Goal: Information Seeking & Learning: Learn about a topic

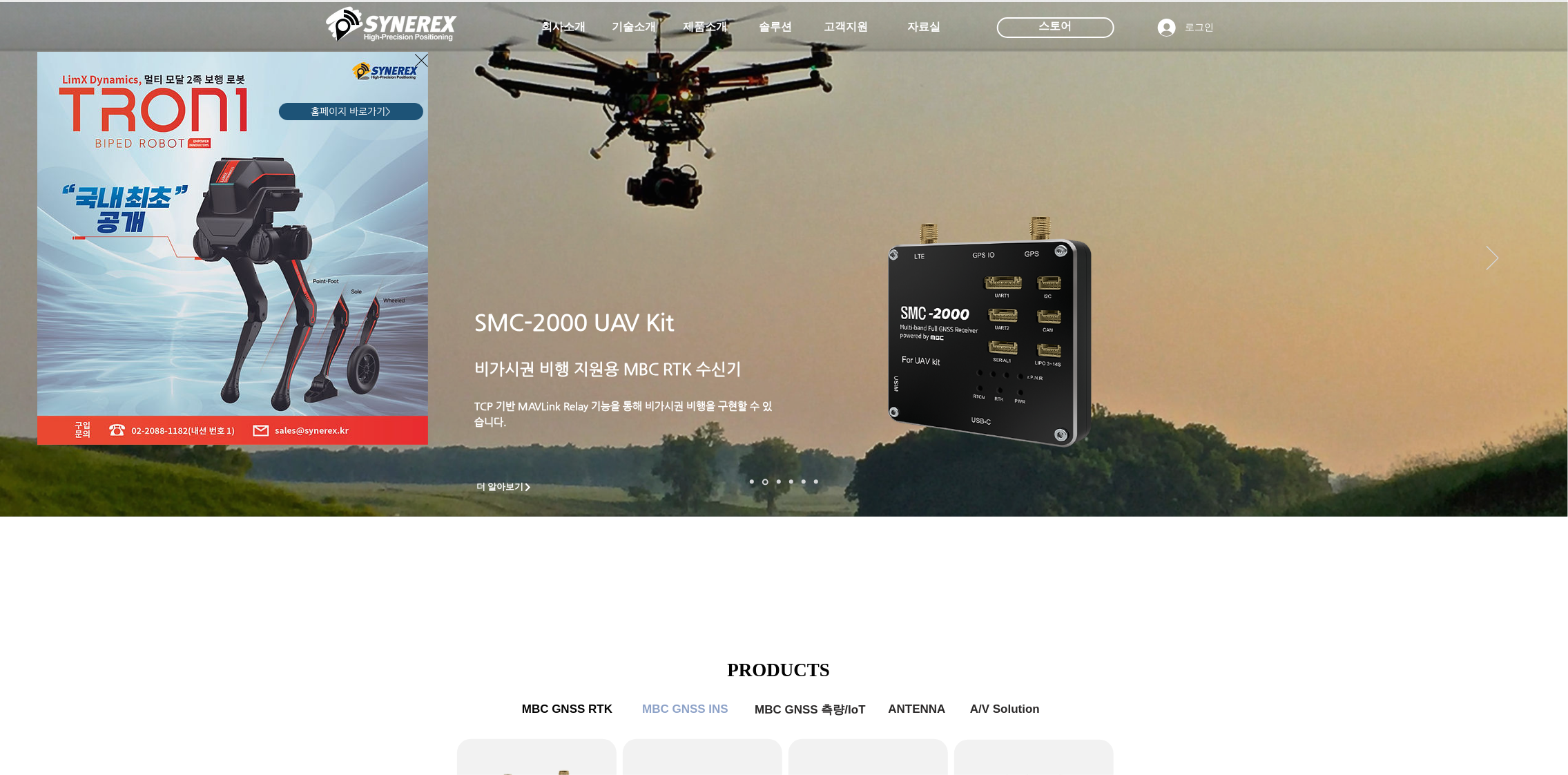
click at [355, 116] on span "홈페이지 바로가기>" at bounding box center [351, 112] width 80 height 14
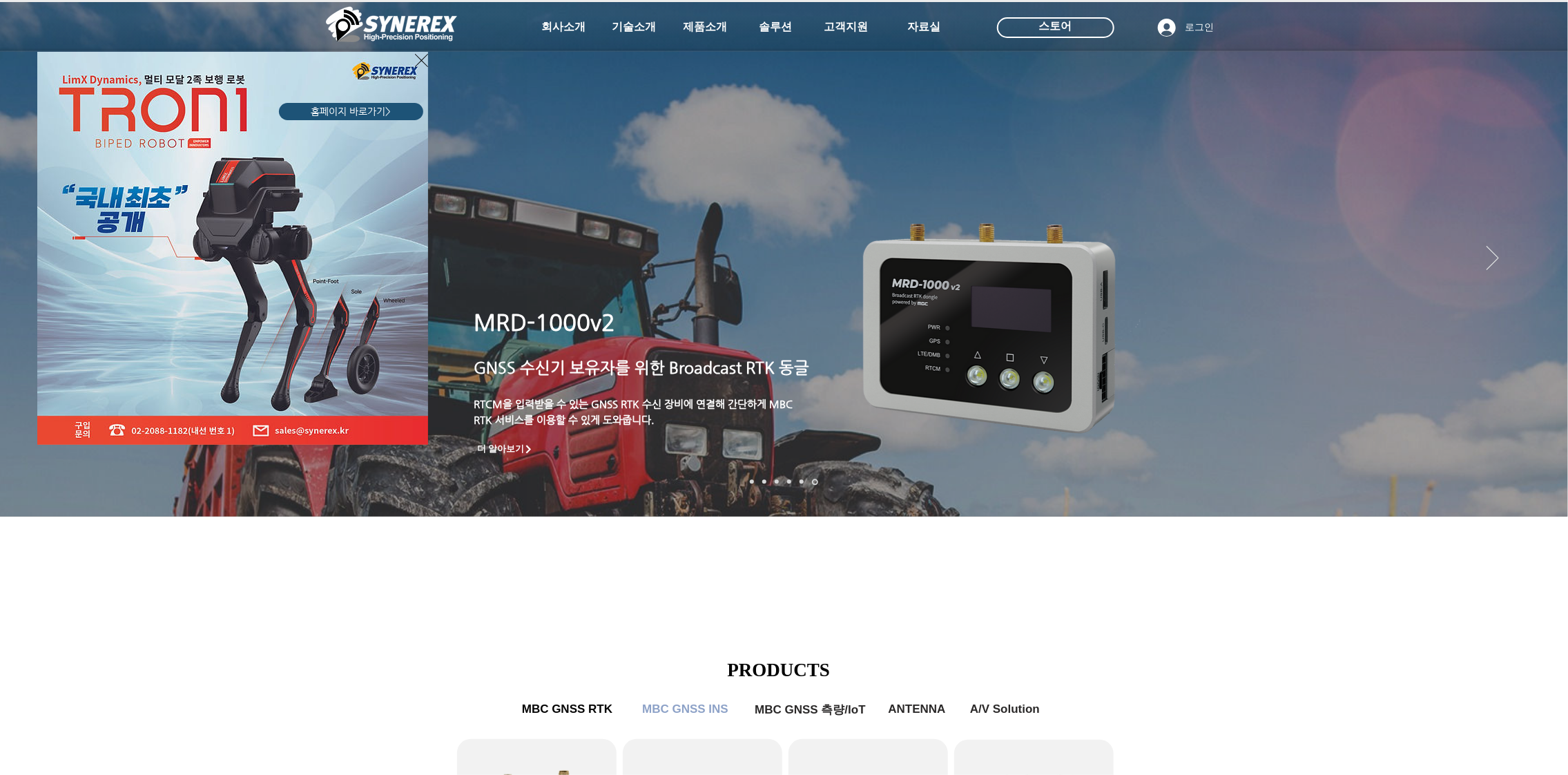
click at [425, 64] on icon "사이트로 돌아가기" at bounding box center [421, 60] width 13 height 13
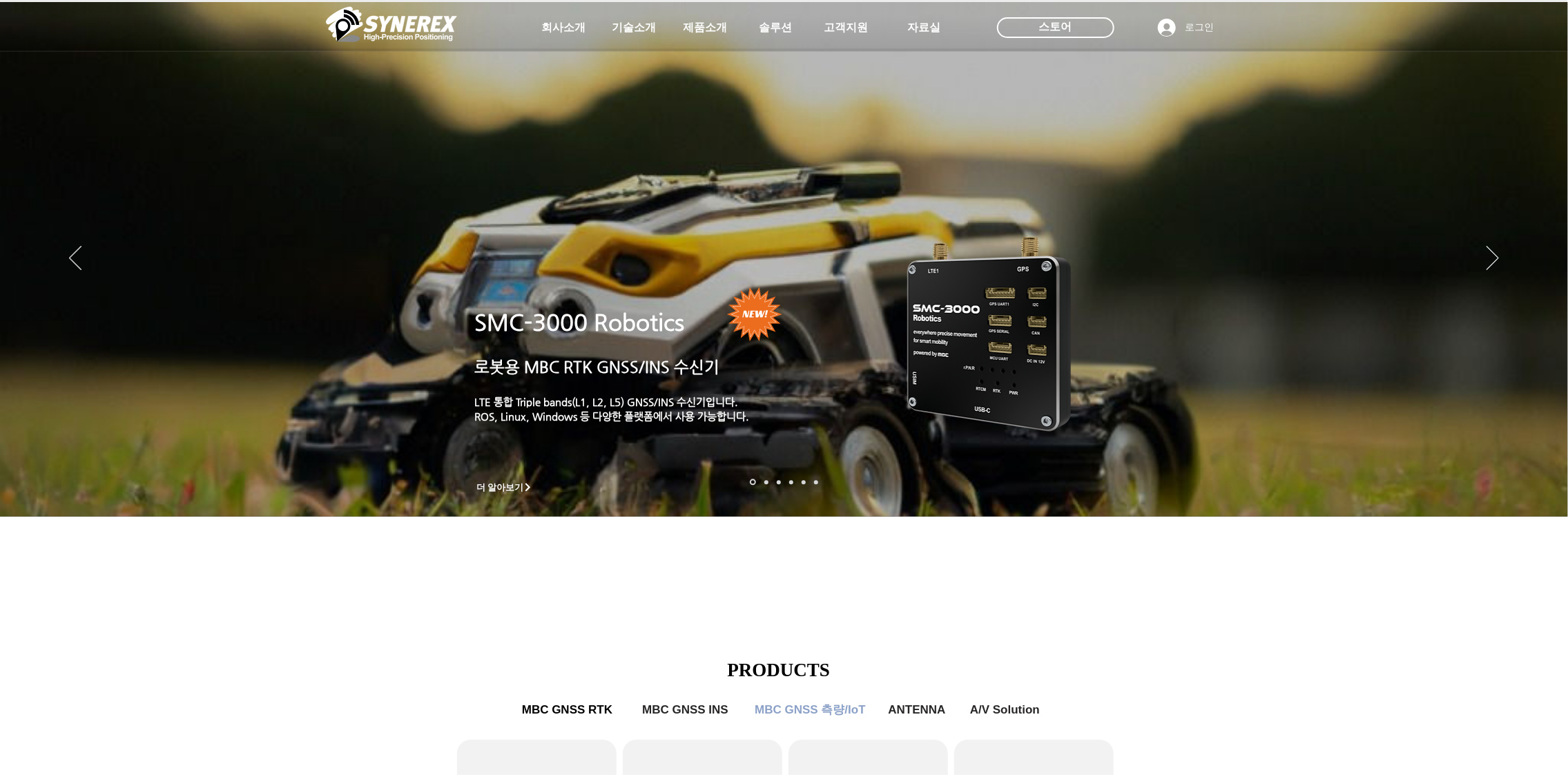
click at [610, 373] on span "로봇용 MBC RTK GNSS/INS 수신기" at bounding box center [598, 366] width 245 height 18
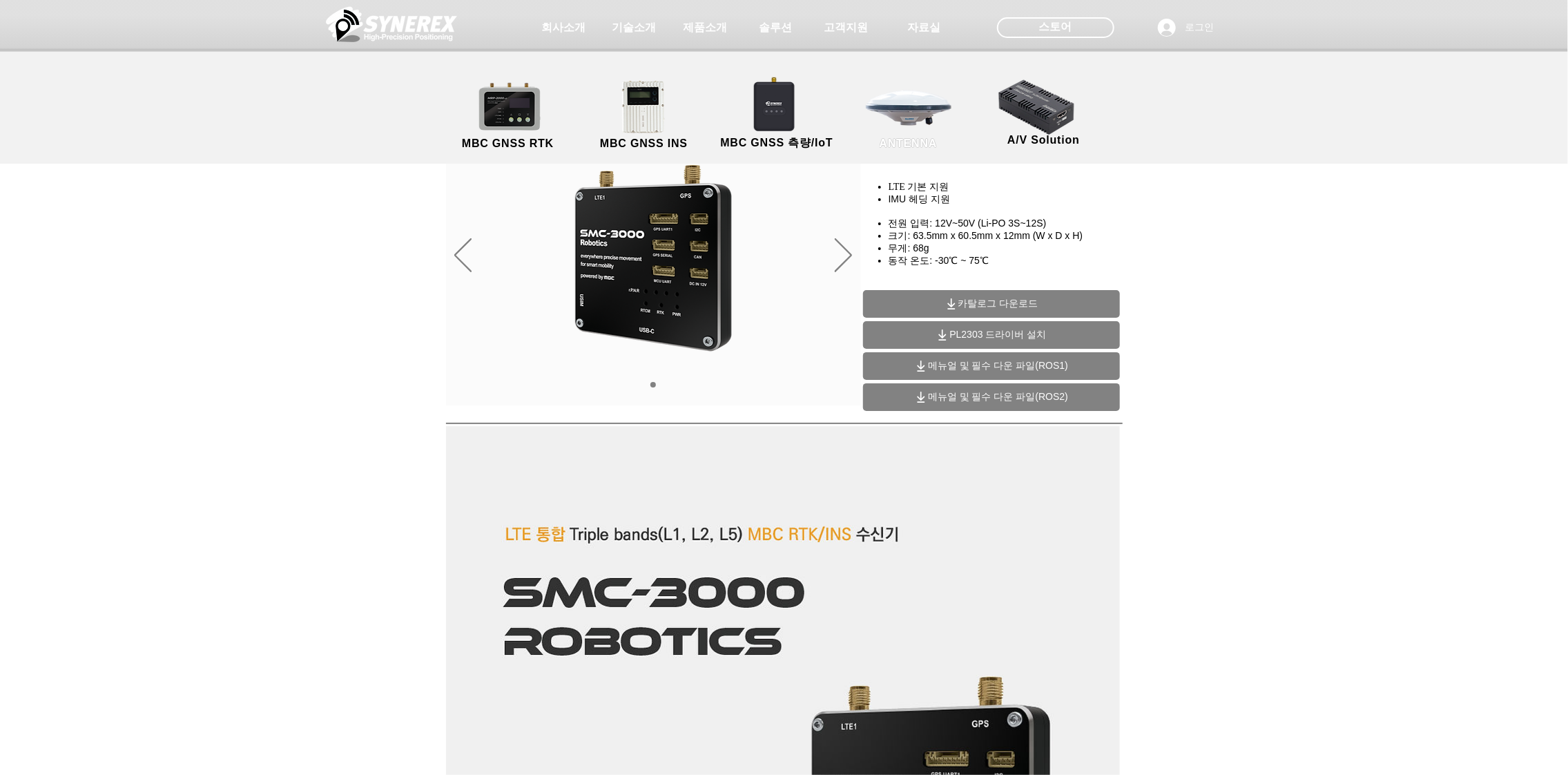
click at [928, 108] on link "ANTENNA" at bounding box center [909, 116] width 124 height 73
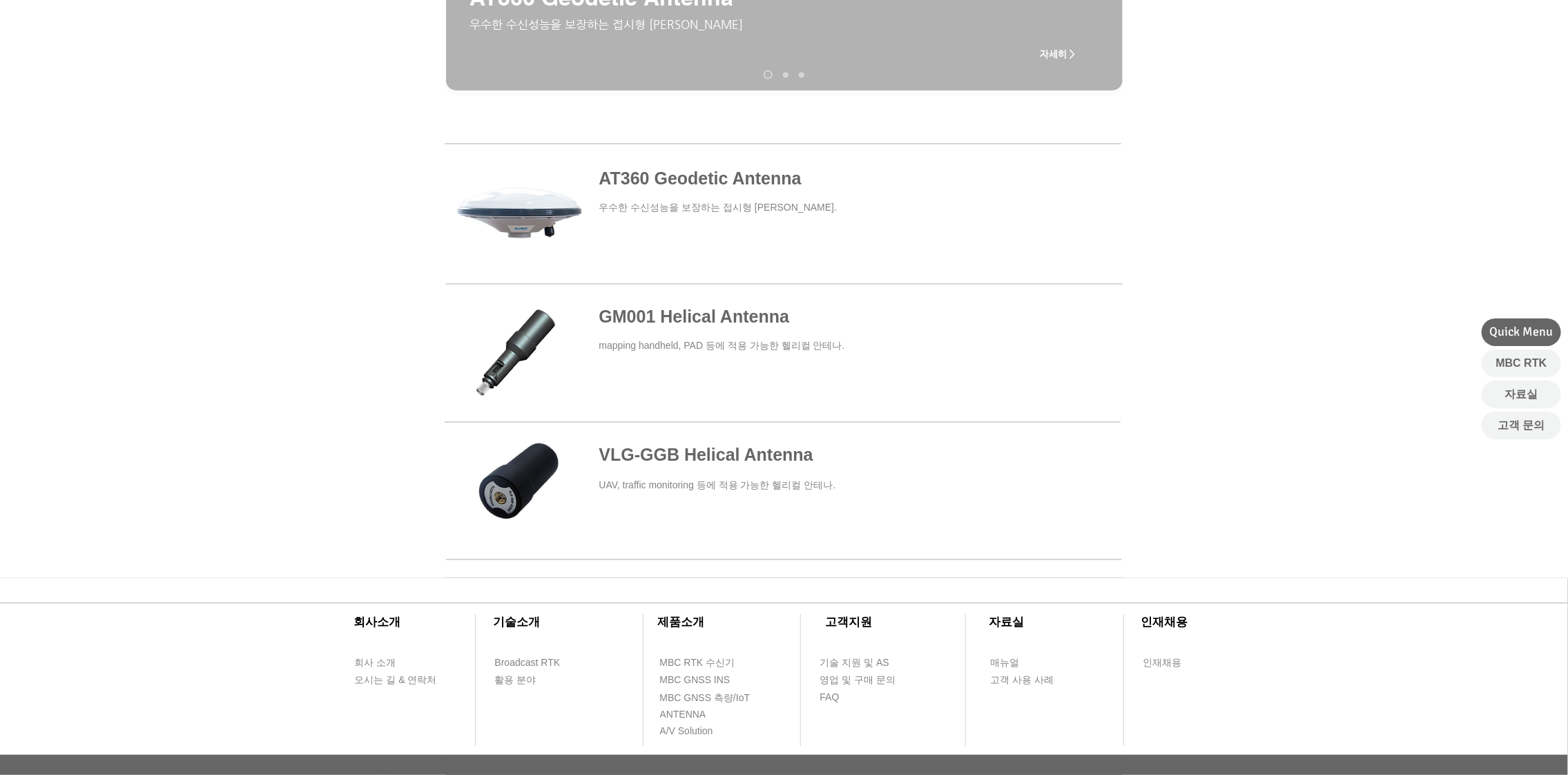
scroll to position [254, 0]
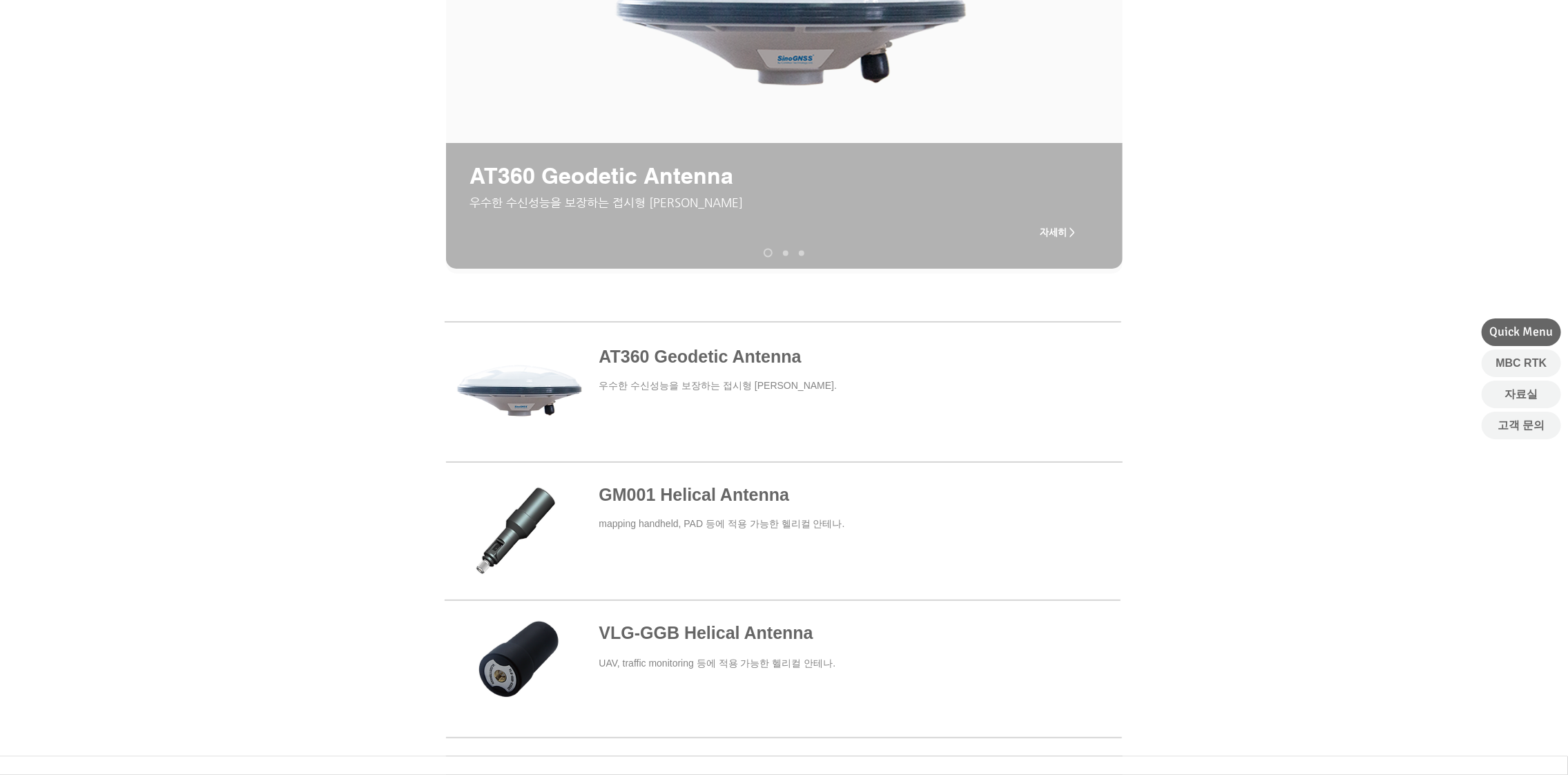
click at [519, 555] on span at bounding box center [782, 530] width 676 height 122
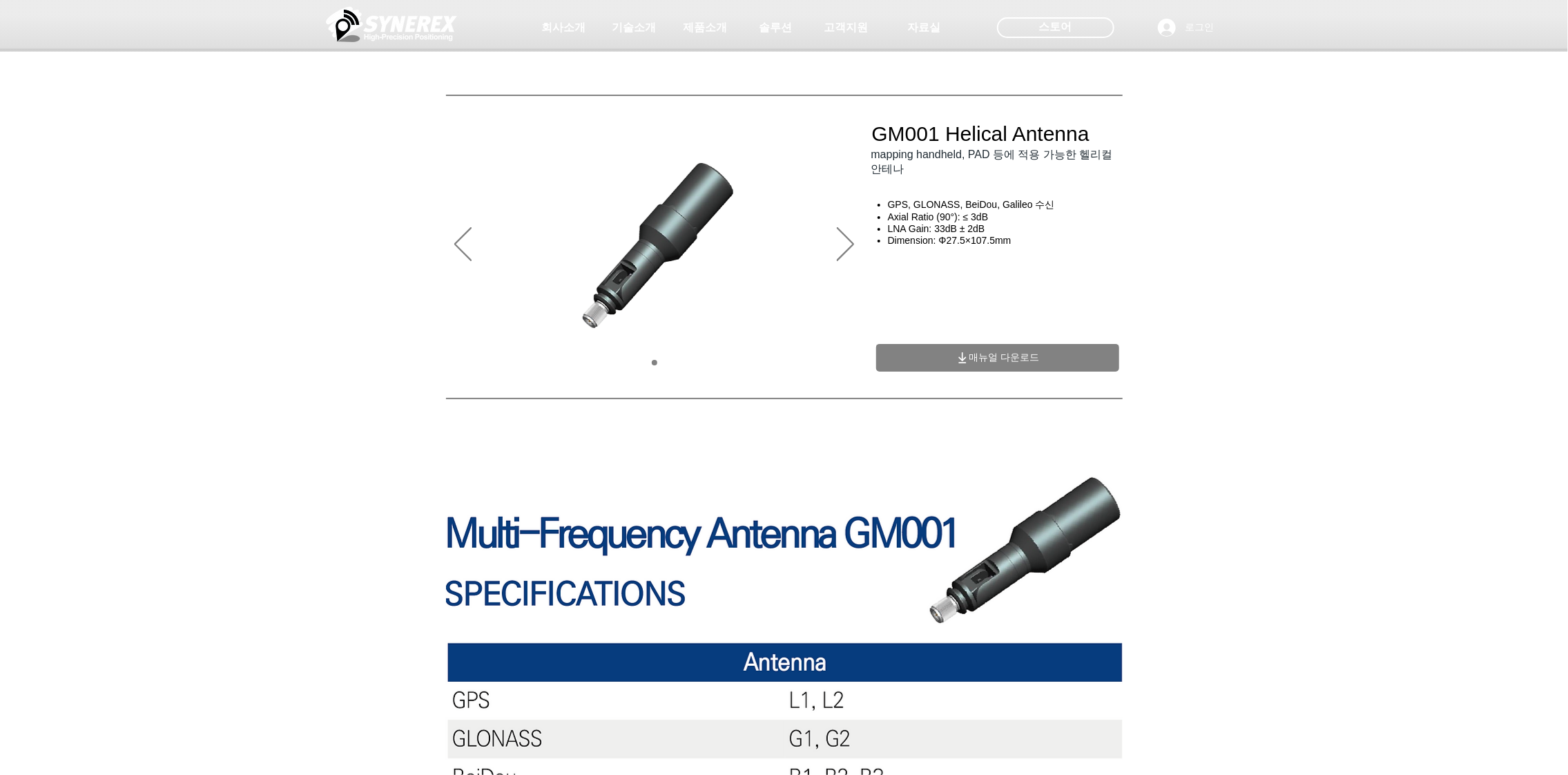
scroll to position [254, 0]
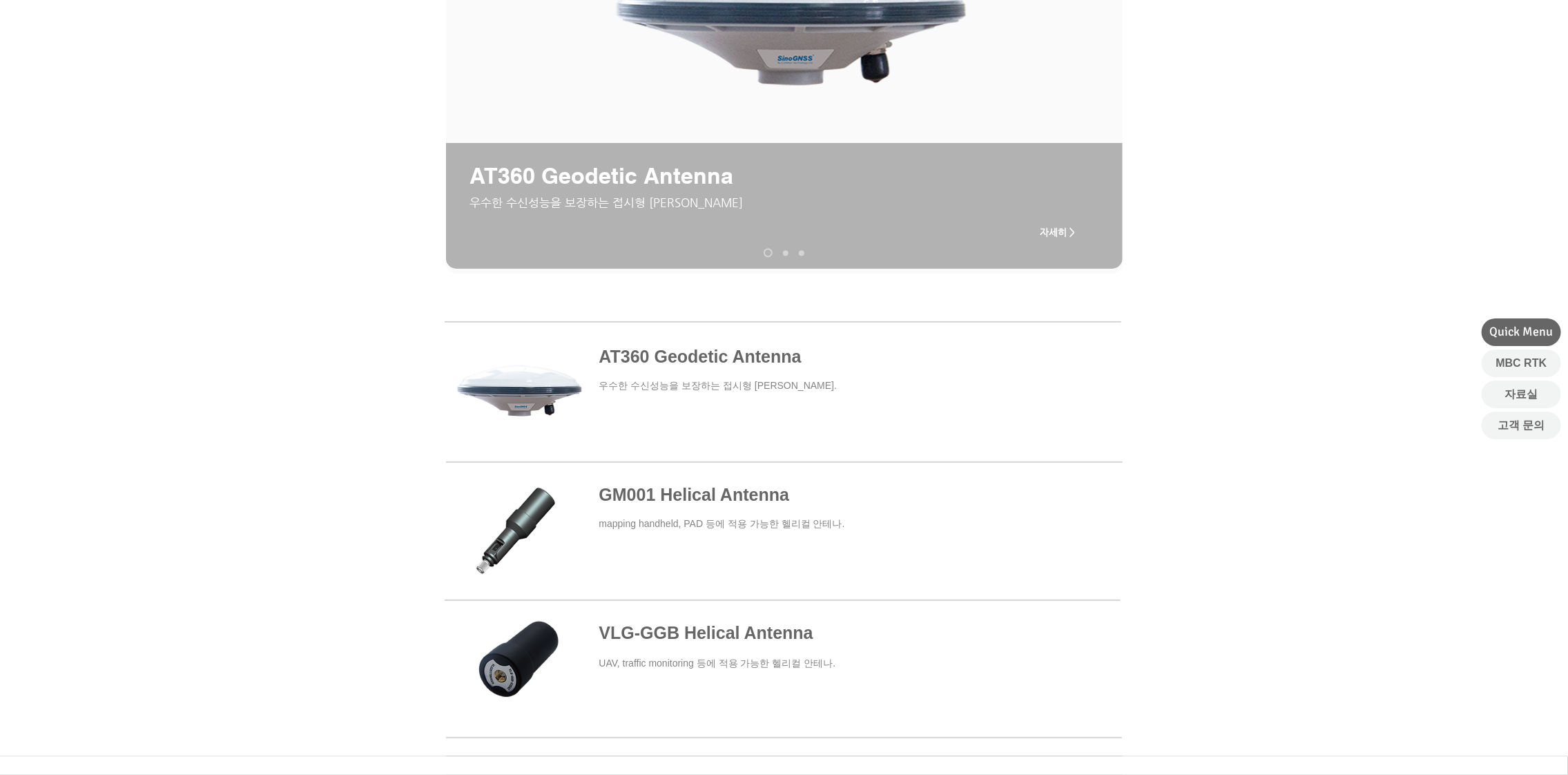
click at [535, 651] on span at bounding box center [784, 671] width 676 height 103
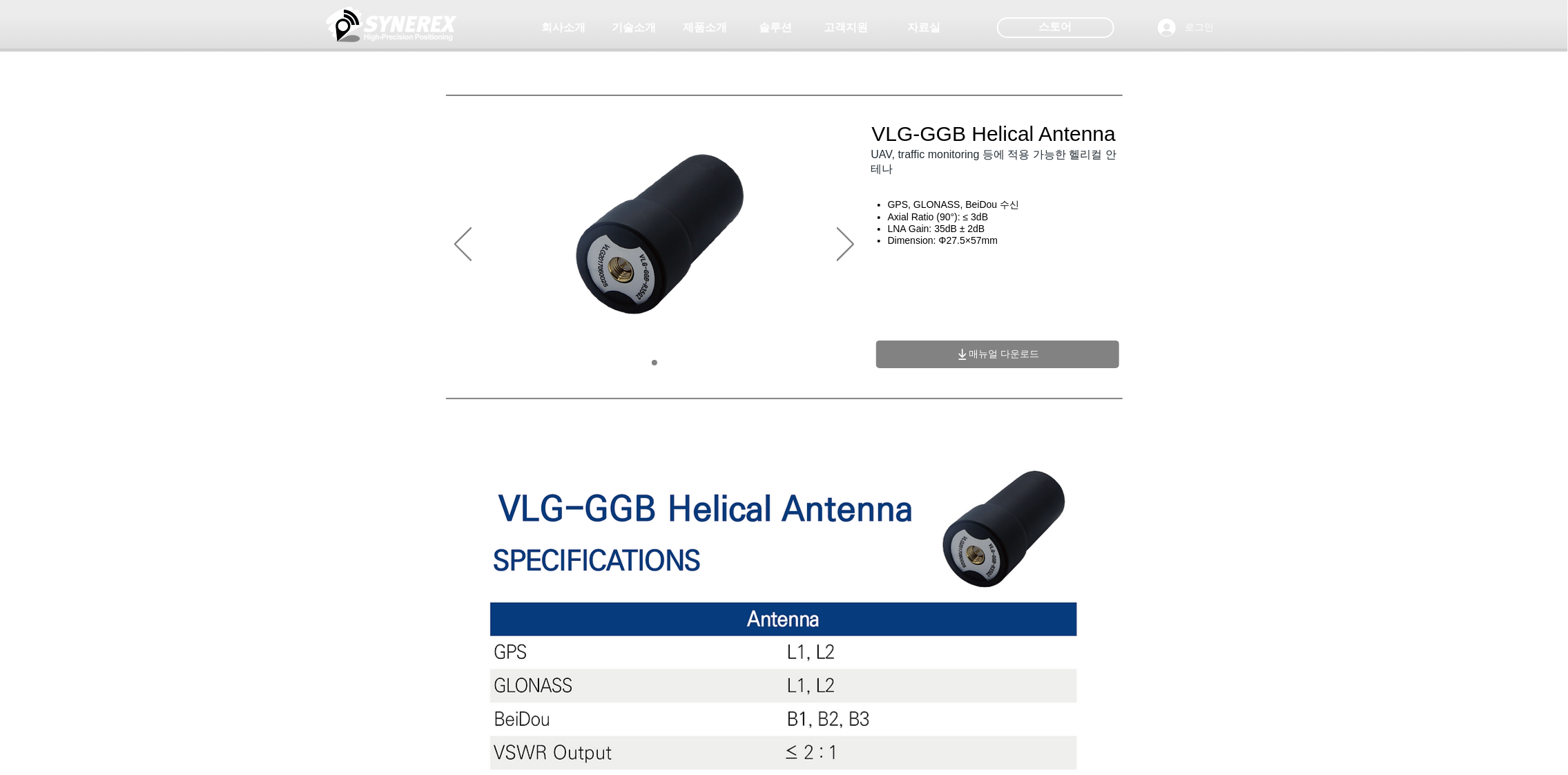
drag, startPoint x: 711, startPoint y: 124, endPoint x: 711, endPoint y: 116, distance: 8.0
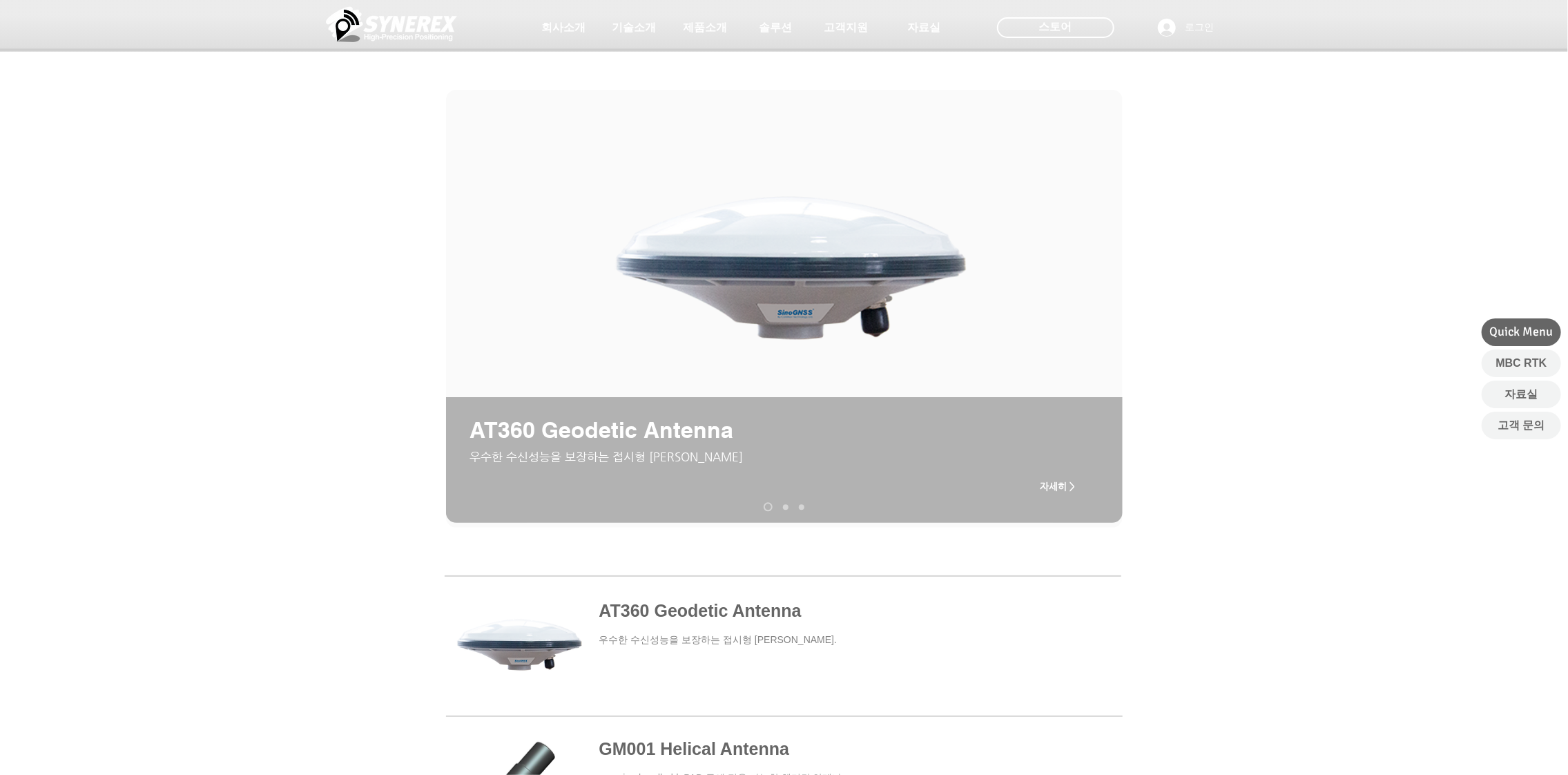
scroll to position [254, 0]
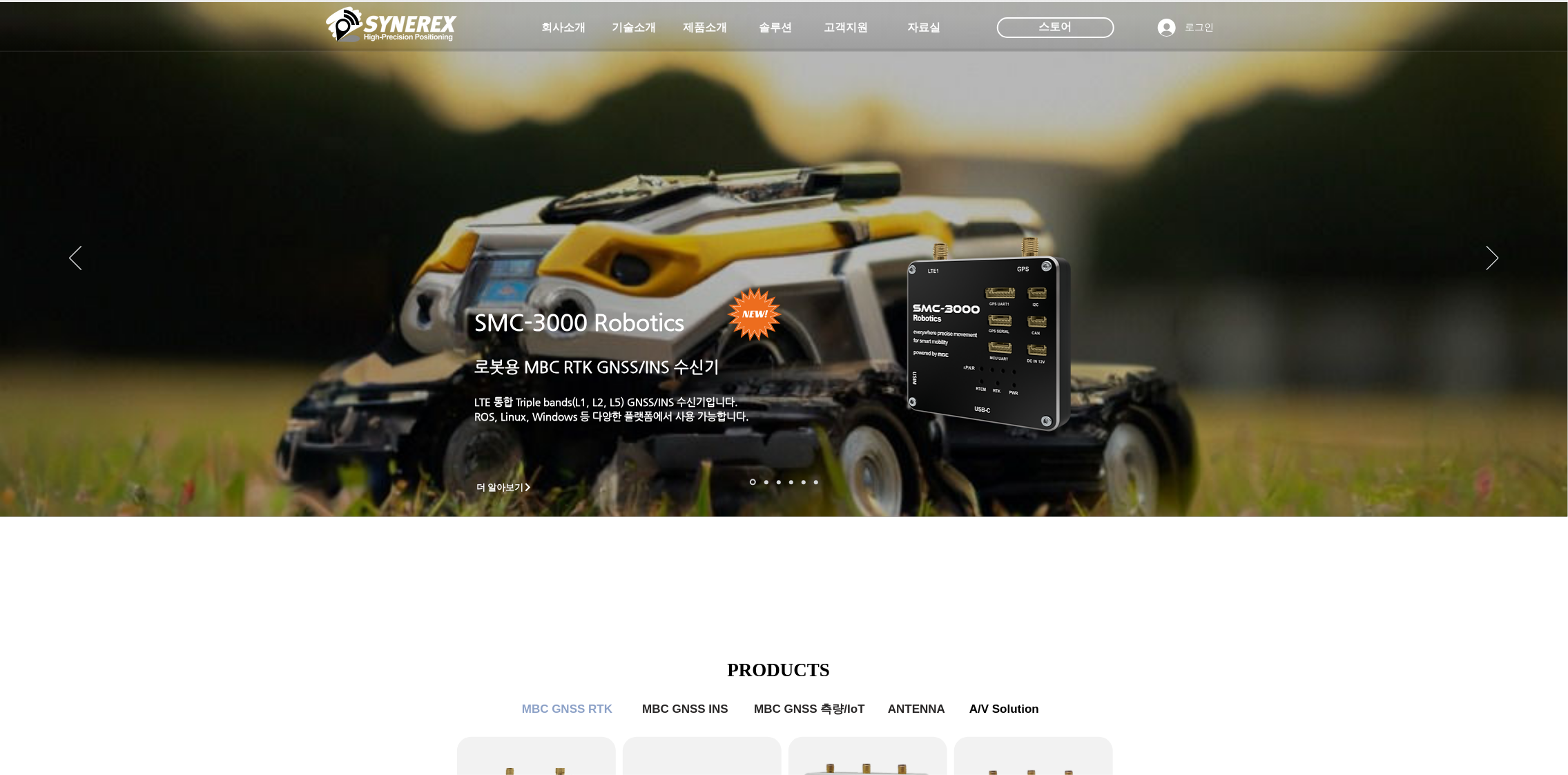
click at [633, 253] on img "슬라이드쇼" at bounding box center [784, 259] width 1568 height 515
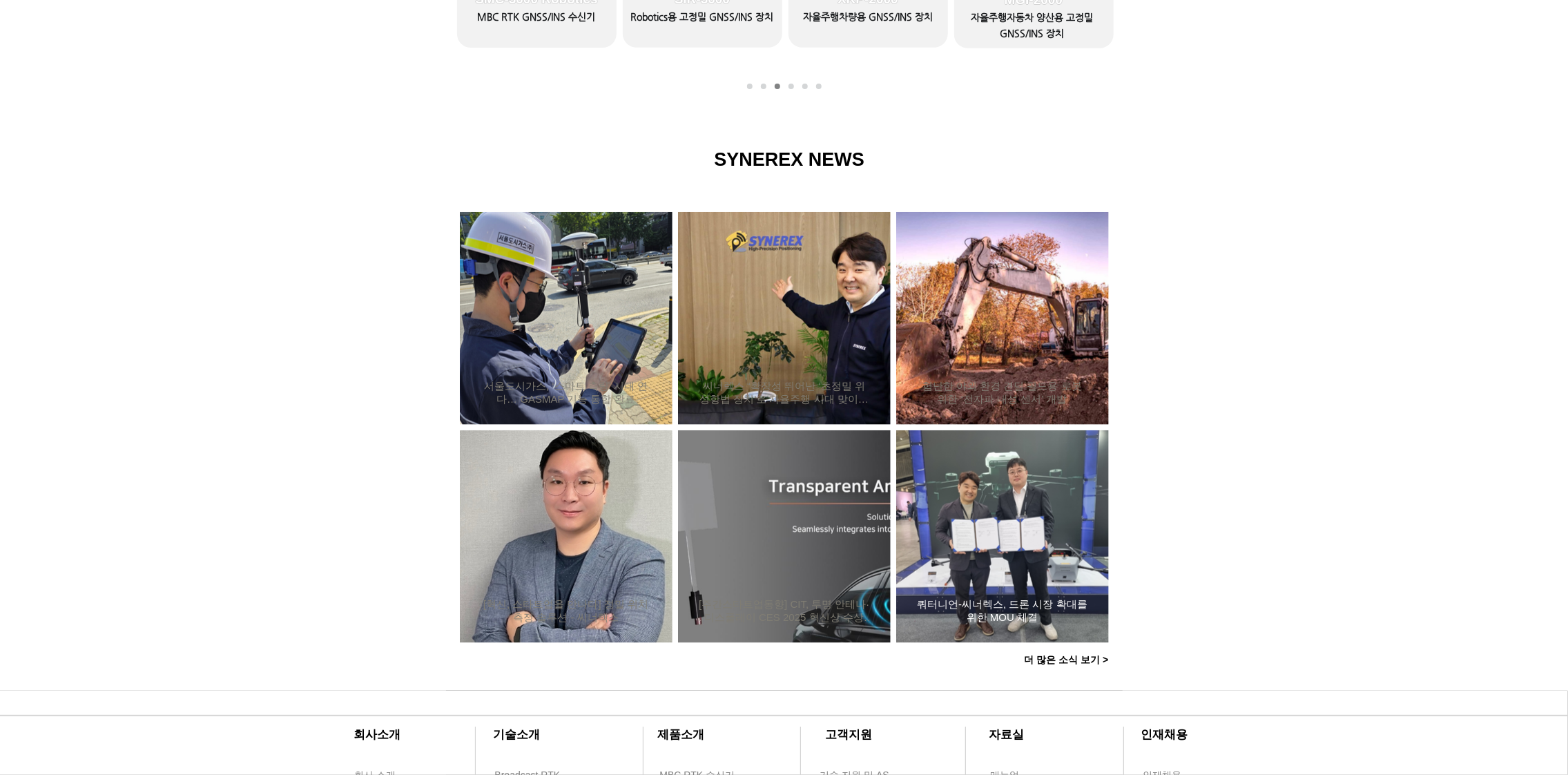
scroll to position [978, 0]
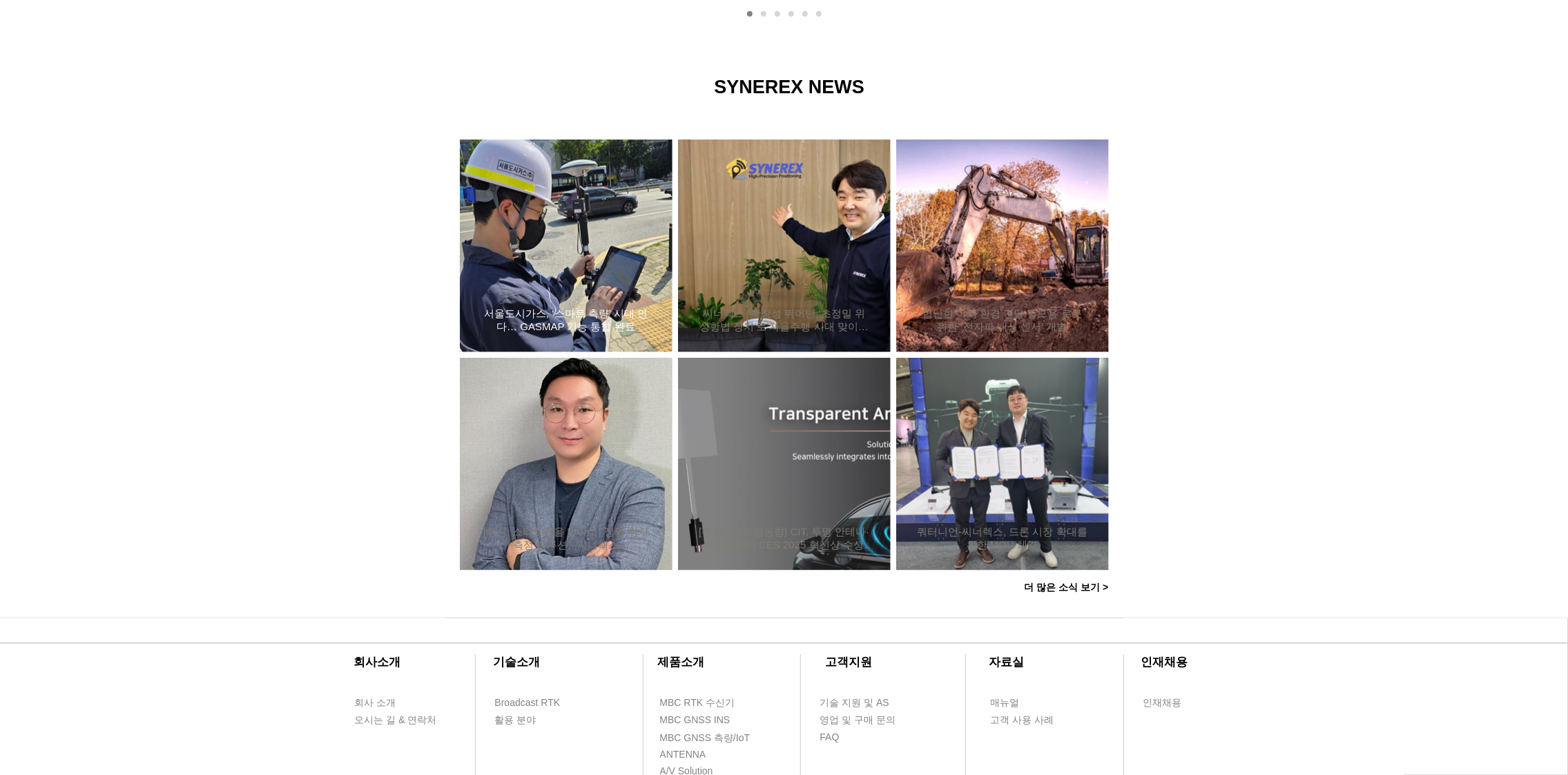
click at [578, 308] on h2 "서울도시가스, ‘스마트 측량’ 시대 연다… GASMAP 기능 통합 완료" at bounding box center [565, 321] width 171 height 26
click at [577, 253] on div "서울도시가스, ‘스마트 측량’ 시대 연다… GASMAP 기능 통합 완료" at bounding box center [566, 245] width 175 height 180
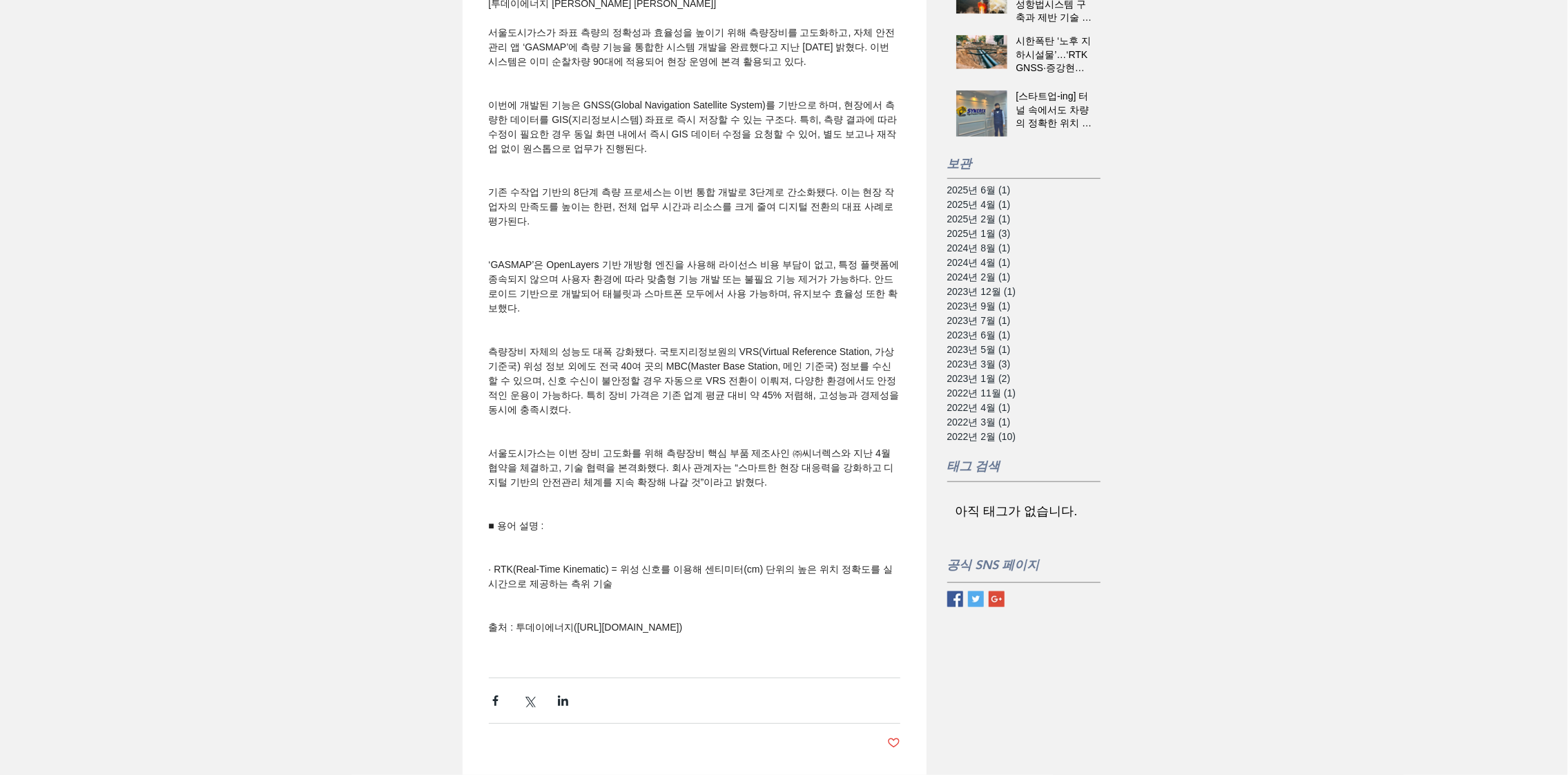
scroll to position [828, 0]
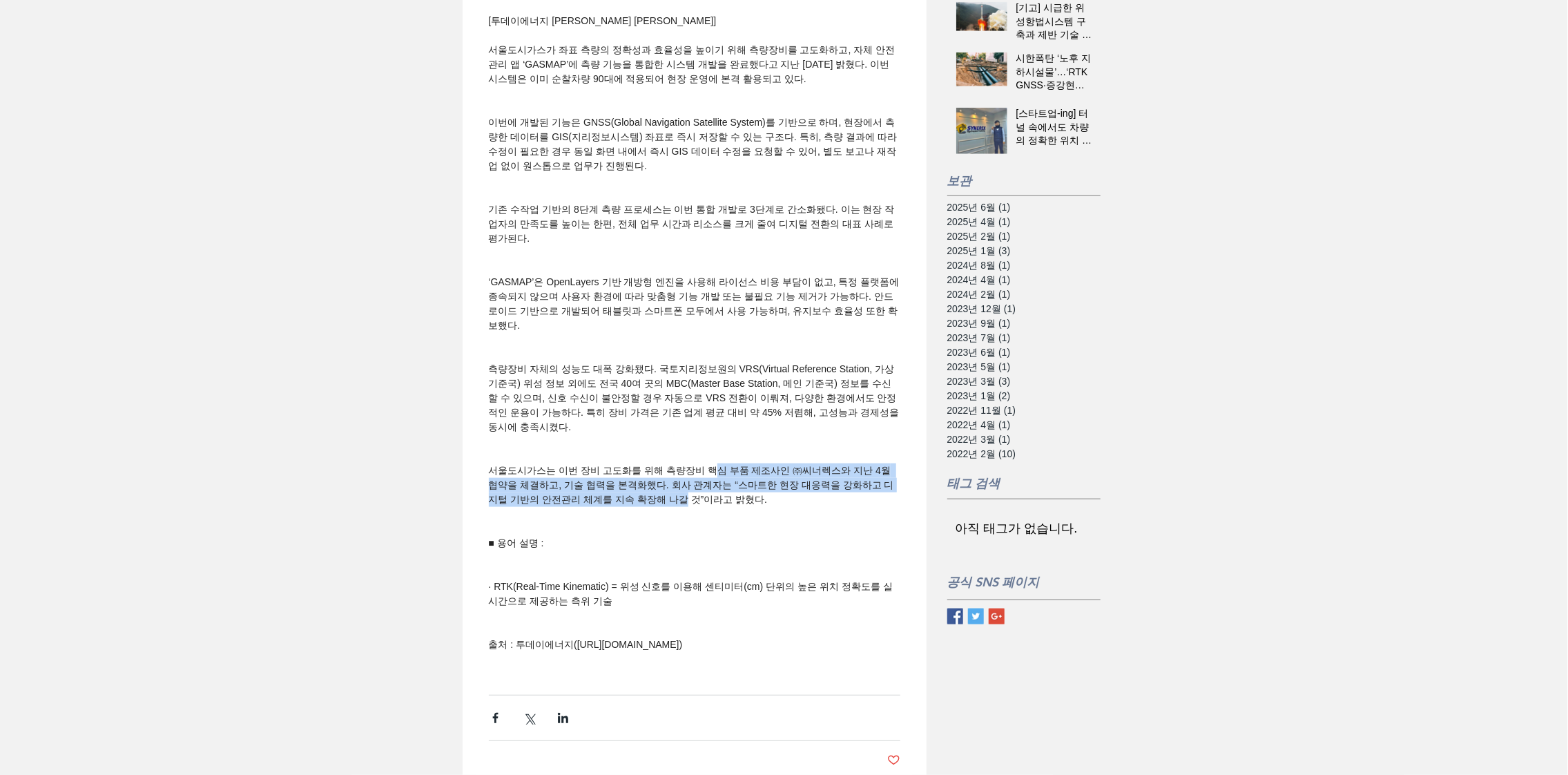
drag, startPoint x: 702, startPoint y: 531, endPoint x: 718, endPoint y: 503, distance: 32.2
click at [718, 503] on span "서울도시가스는 이번 장비 고도화를 위해 측량장비 핵심 부품 제조사인 ㈜씨너렉스와 지난 4월 협약을 체결하고, 기술 협력을 본격화했다. 회사 관…" at bounding box center [692, 485] width 405 height 40
click at [760, 538] on div "개방형 GIS 플랫폼으로 현장 측량→좌표저장→수정요청까지 ‘원스톱’ RTK 모듈 국산화로 45% 비용 절감… 90대 순찰차에 장비 보급 완료 …" at bounding box center [694, 5] width 436 height 1351
click at [662, 434] on span "측량장비 자체의 성능도 대폭 강화됐다. 국토지리정보원의 VRS(Virtual Reference Station, 가상 기준국) 위성 정보 외에도…" at bounding box center [694, 398] width 411 height 73
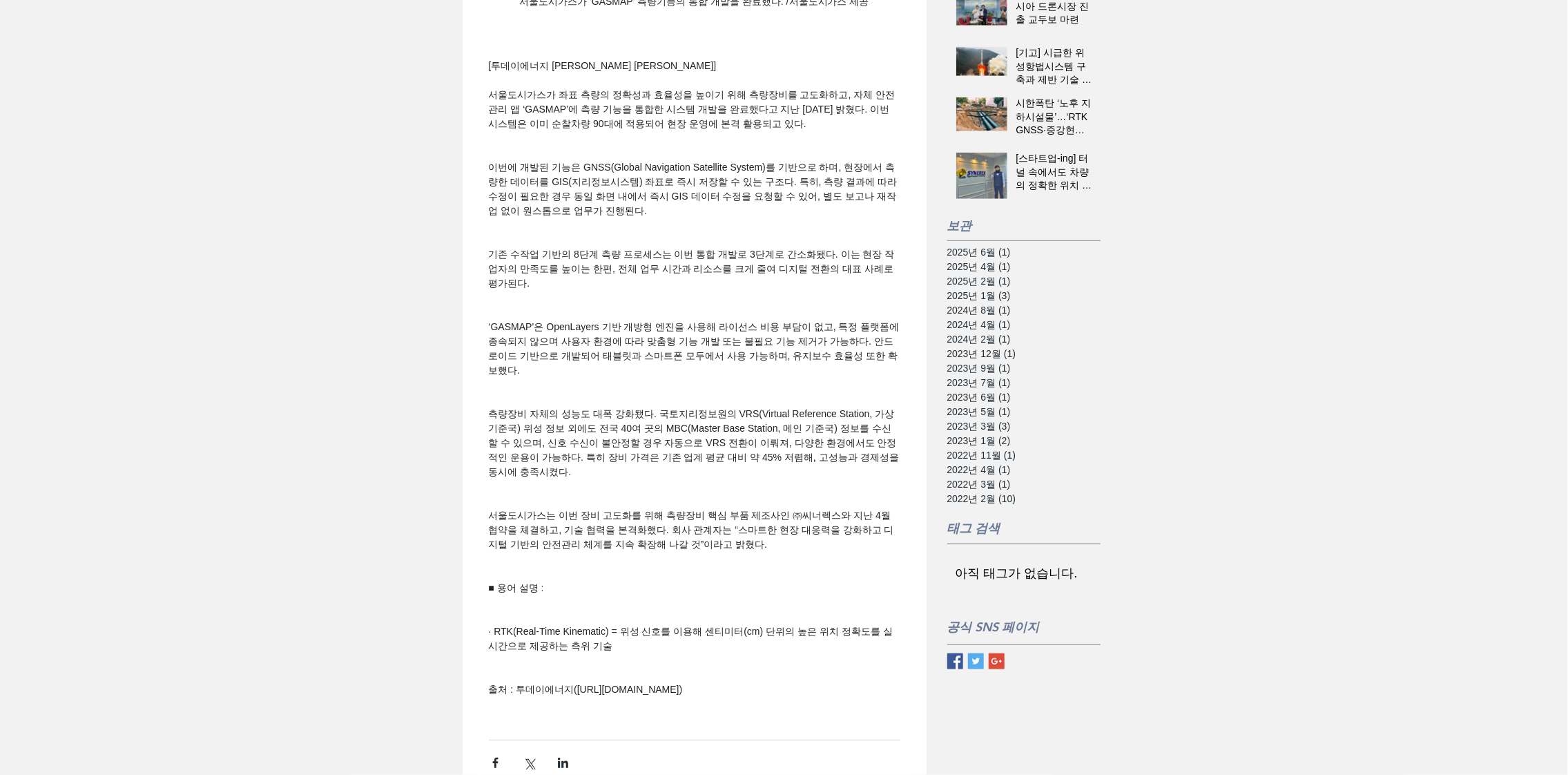
scroll to position [691, 0]
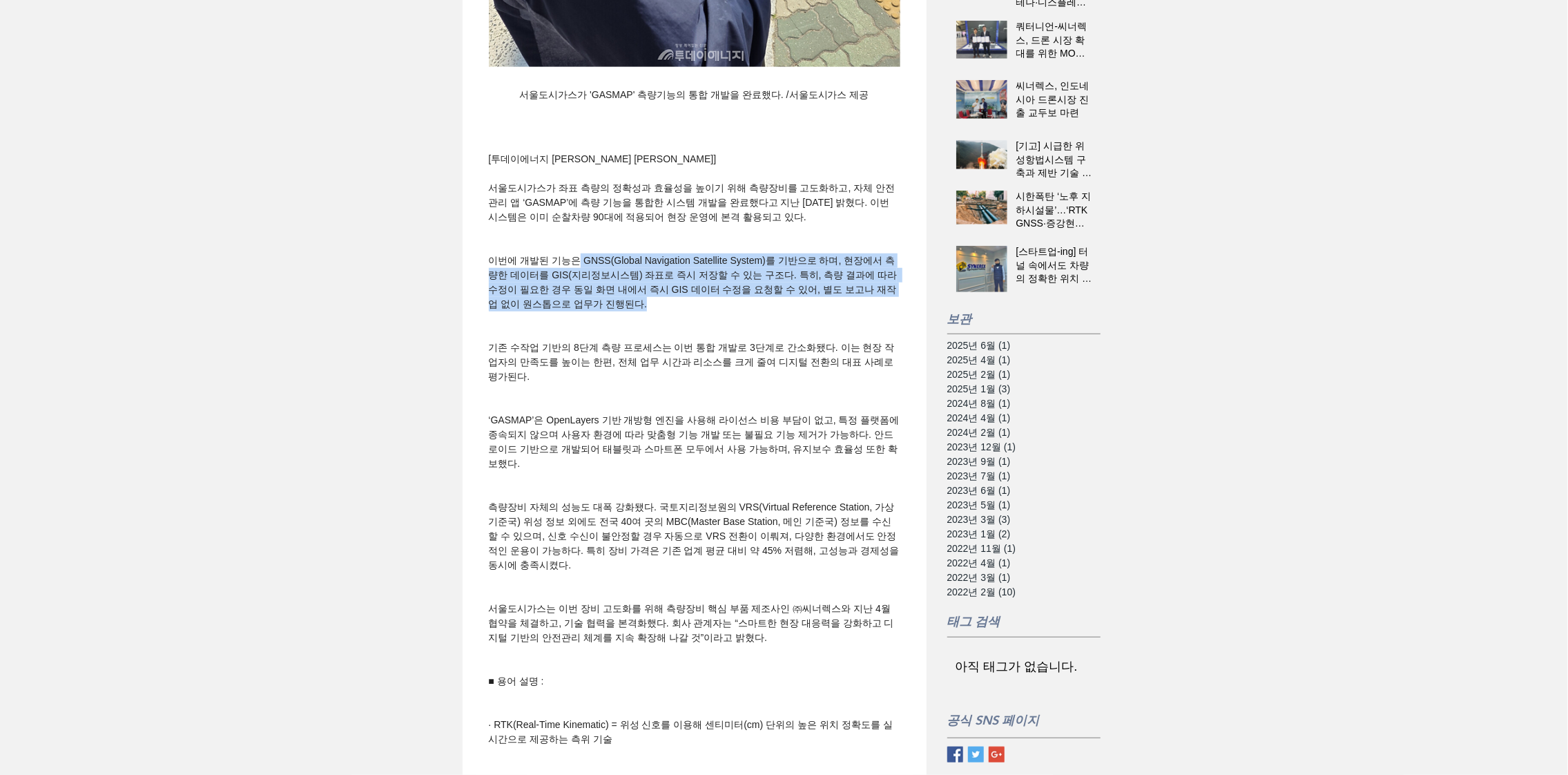
drag, startPoint x: 582, startPoint y: 294, endPoint x: 791, endPoint y: 343, distance: 214.7
click at [791, 343] on div "개방형 GIS 플랫폼으로 현장 측량→좌표저장→수정요청까지 ‘원스톱’ RTK 모듈 국산화로 45% 비용 절감… 90대 순찰차에 장비 보급 완료 …" at bounding box center [694, 143] width 436 height 1351
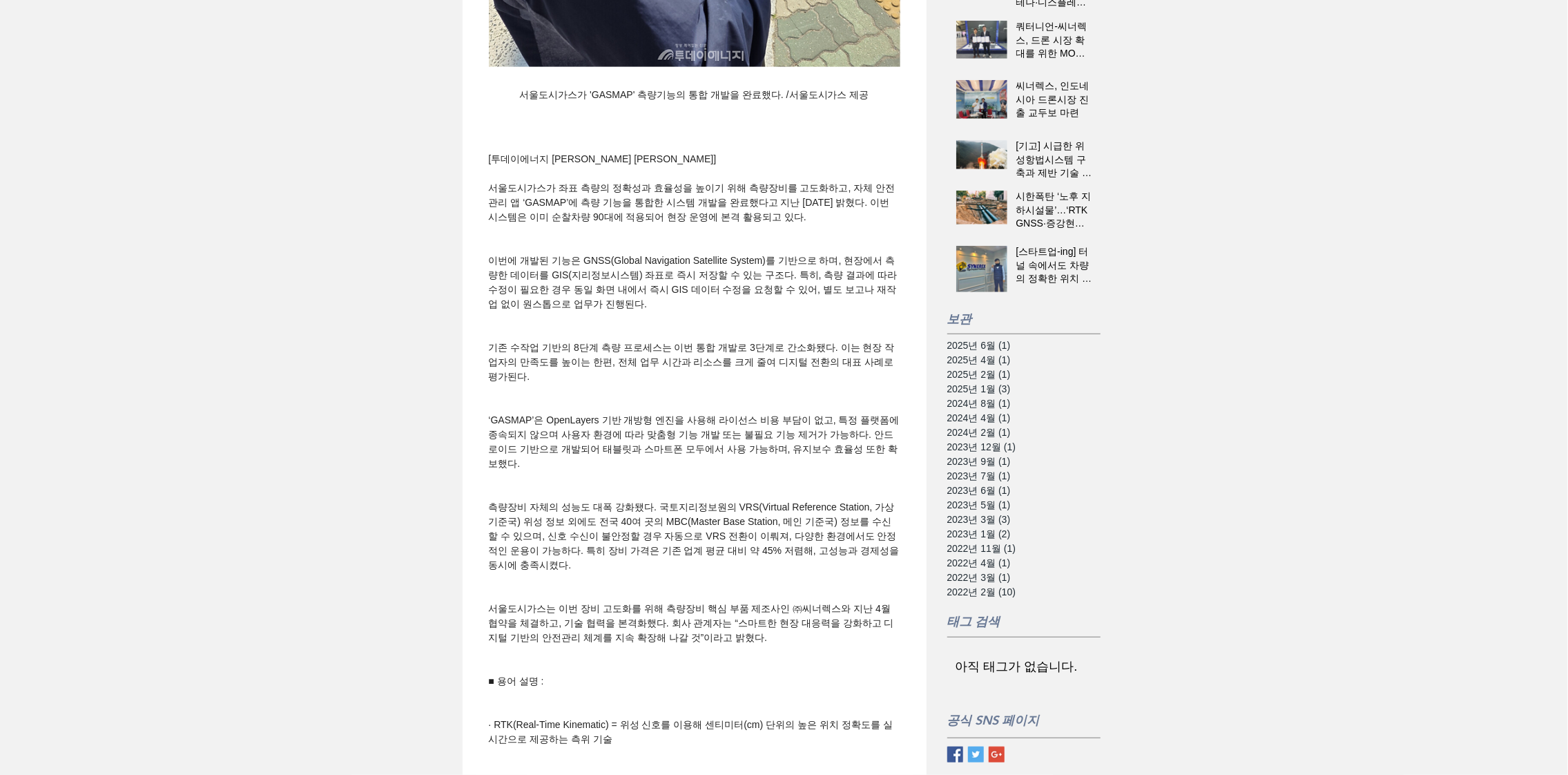
click at [701, 381] on span "기존 수작업 기반의 8단계 측량 프로세스는 이번 통합 개발로 3단계로 간소화됐다. 이는 현장 작업자의 만족도를 높이는 한편, 전체 업무 시간과…" at bounding box center [692, 362] width 408 height 40
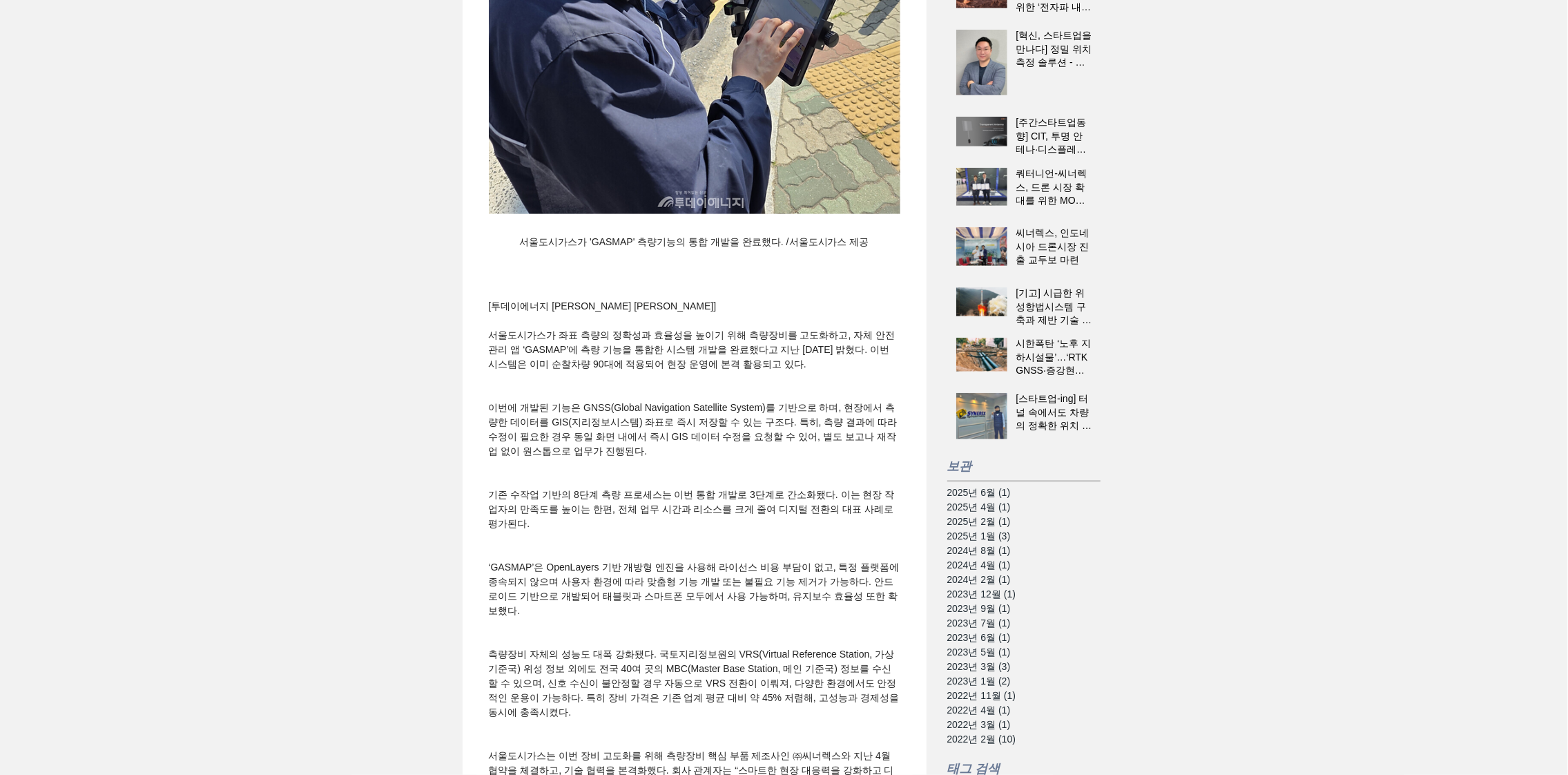
scroll to position [345, 0]
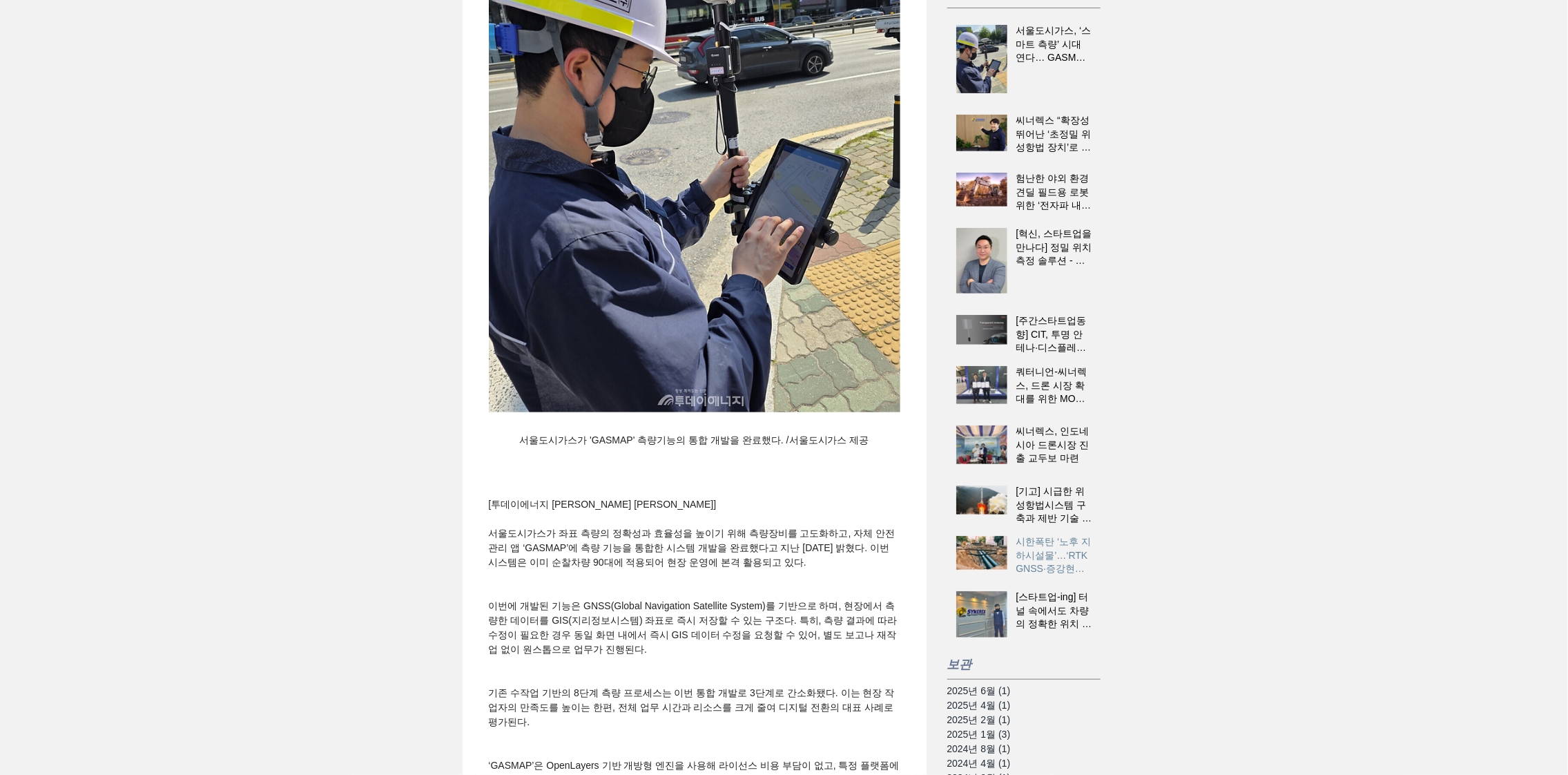
click at [1054, 561] on h2 "시한폭탄 ‘노후 지하시설물’…‘RTK GNSS·증강현실’로 관리" at bounding box center [1054, 555] width 76 height 40
